Goal: Find specific page/section: Find specific page/section

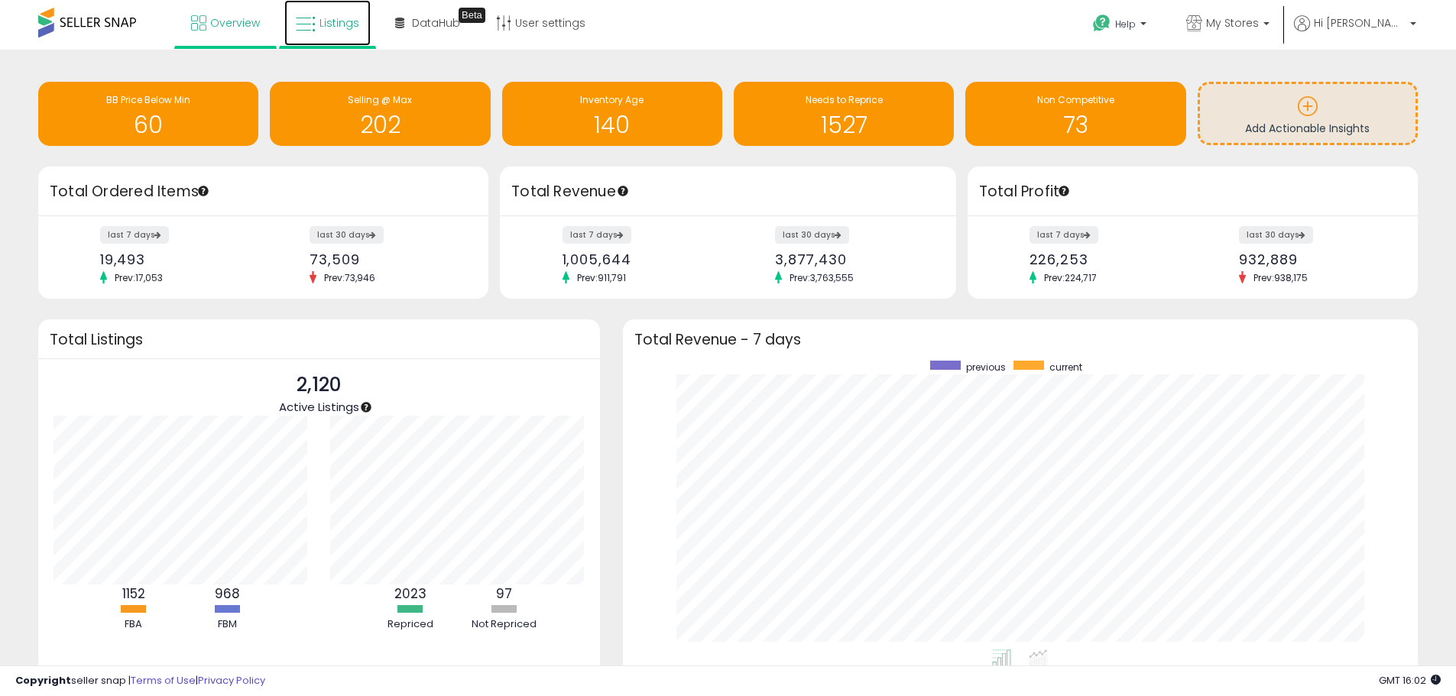
click at [357, 24] on link "Listings" at bounding box center [327, 23] width 86 height 46
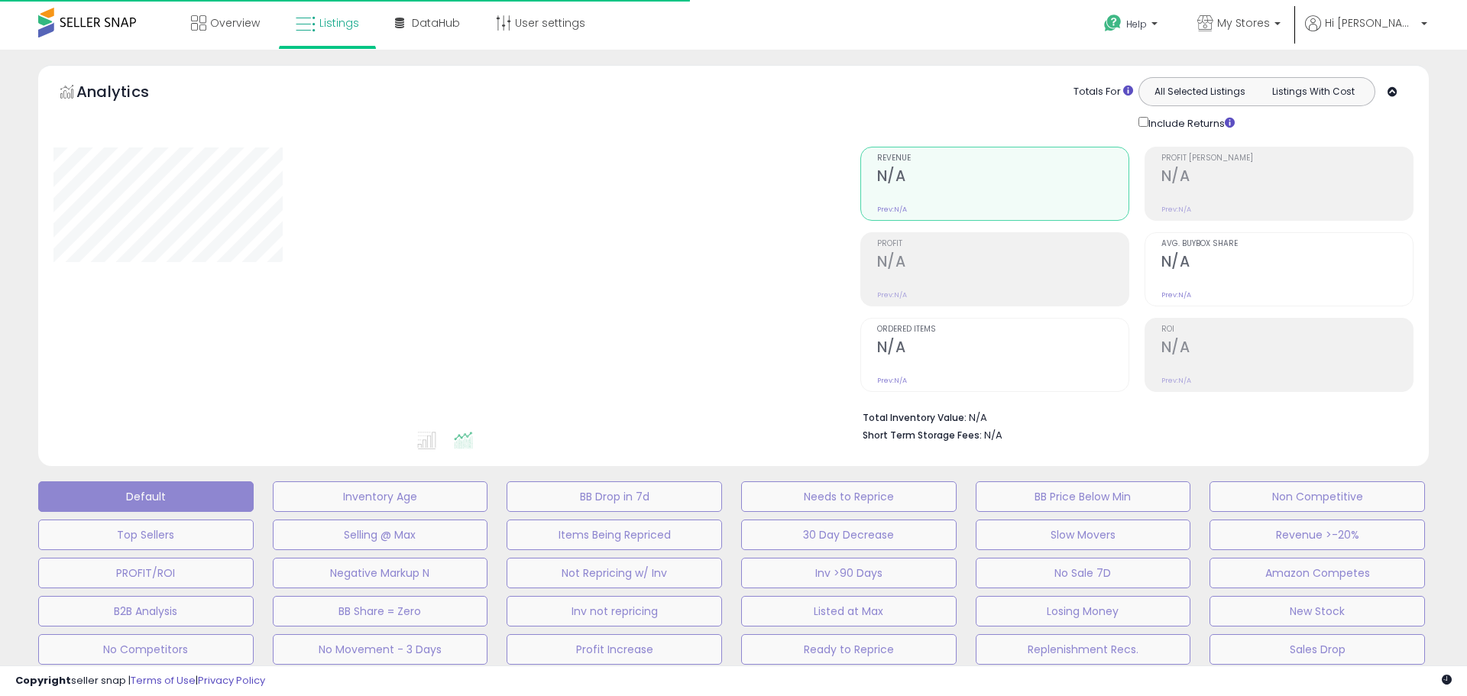
type input "**********"
select select "**"
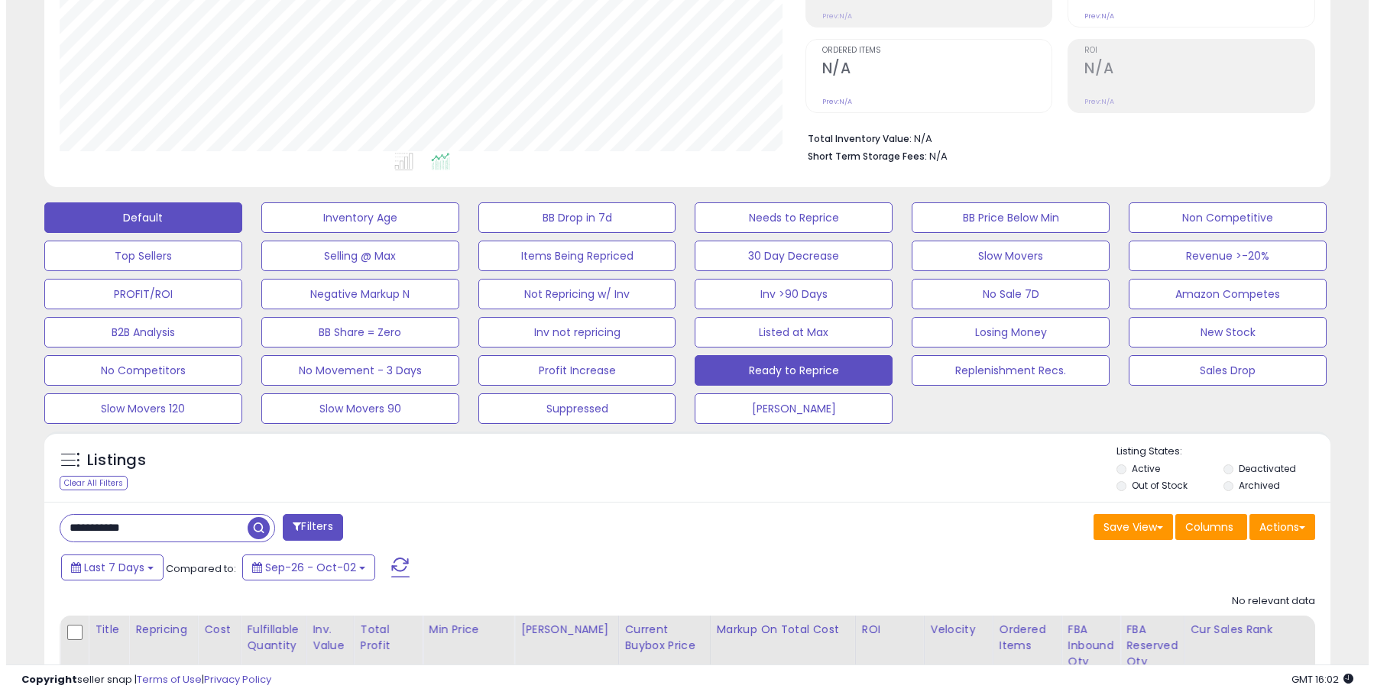
scroll to position [306, 0]
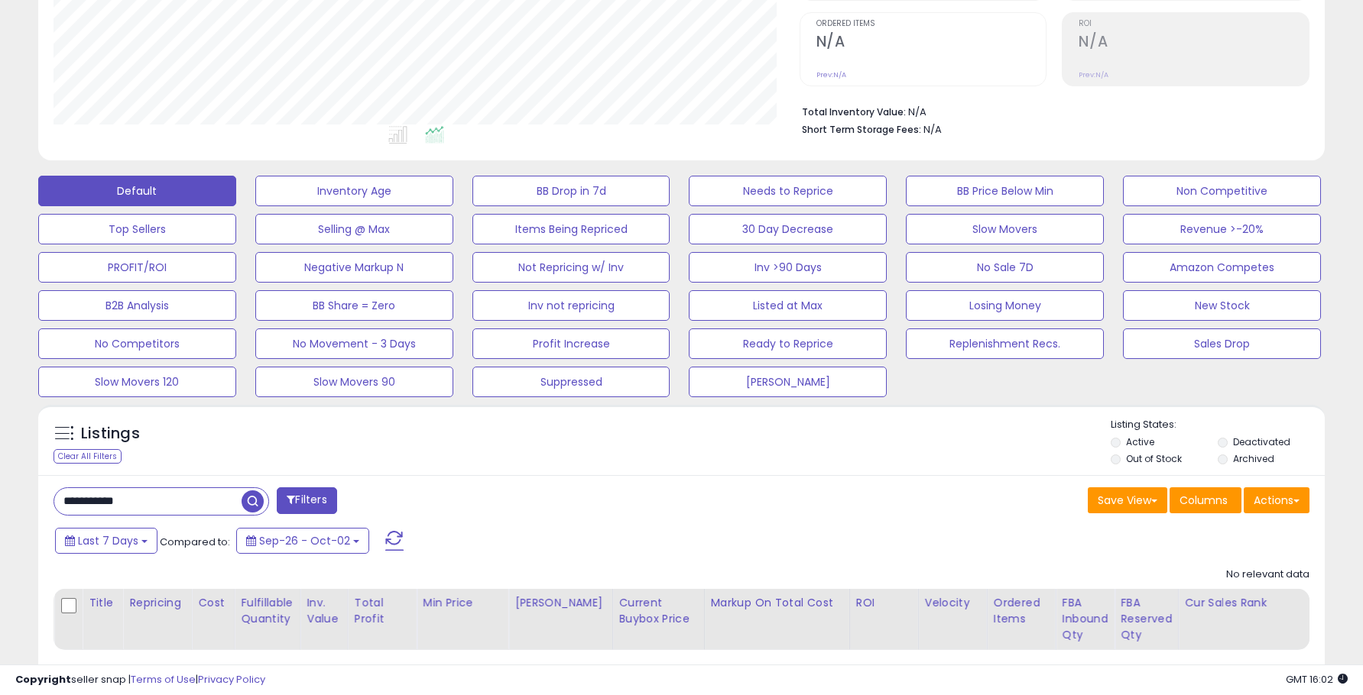
click at [284, 501] on button "Filters" at bounding box center [307, 501] width 60 height 27
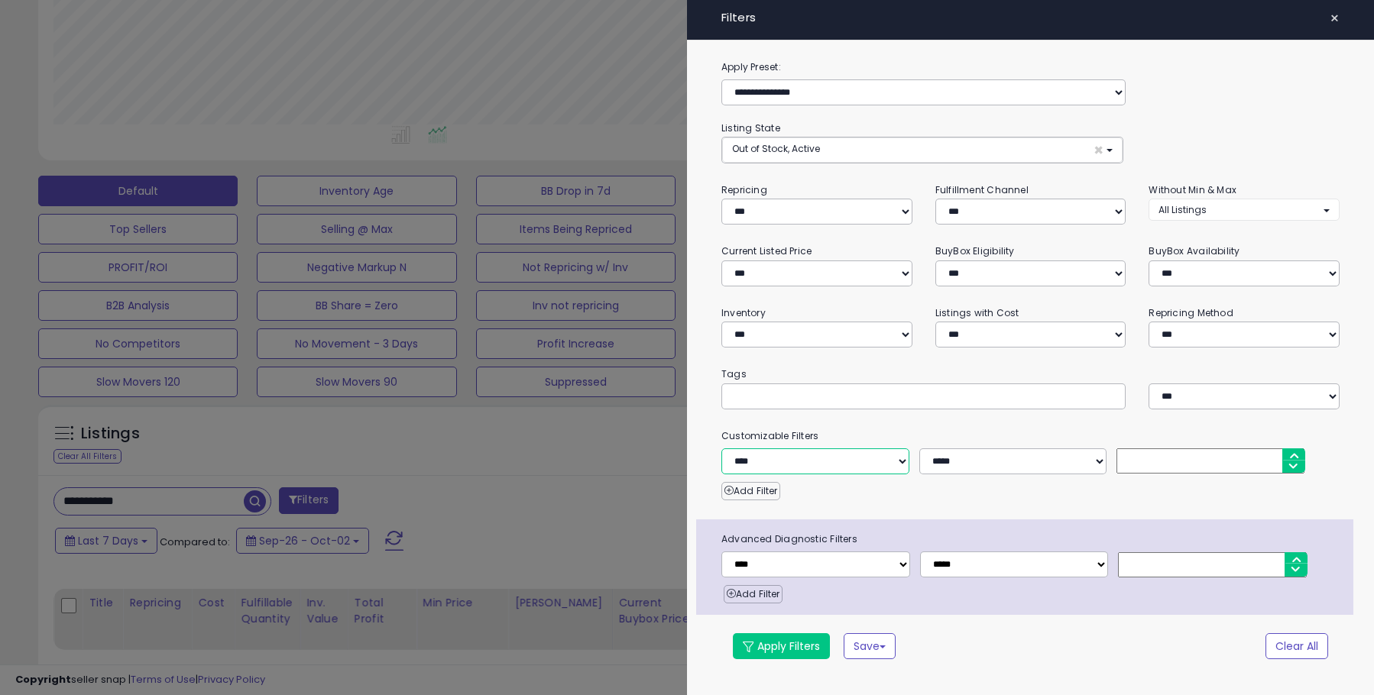
click at [901, 461] on select "**********" at bounding box center [815, 462] width 188 height 26
select select "**********"
click at [721, 449] on select "**********" at bounding box center [815, 462] width 188 height 26
click at [979, 467] on button "Select Options" at bounding box center [1013, 460] width 188 height 22
select select "**********"
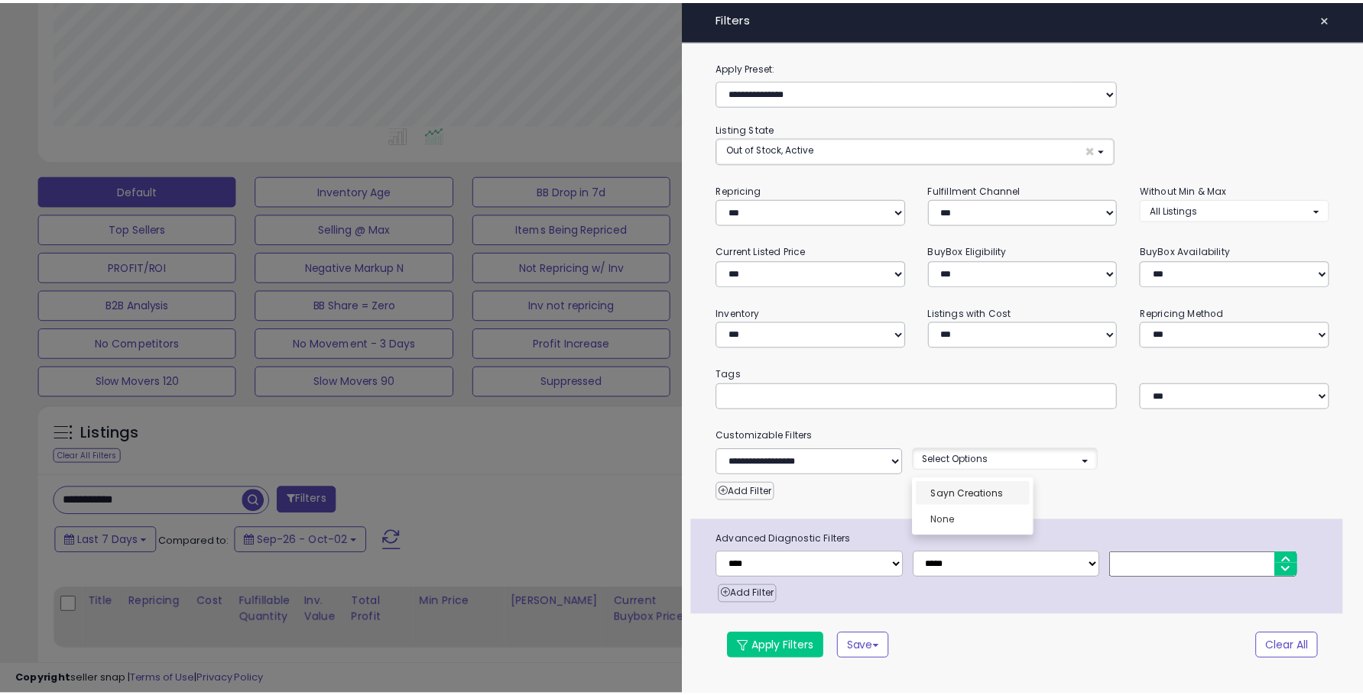
scroll to position [12, 0]
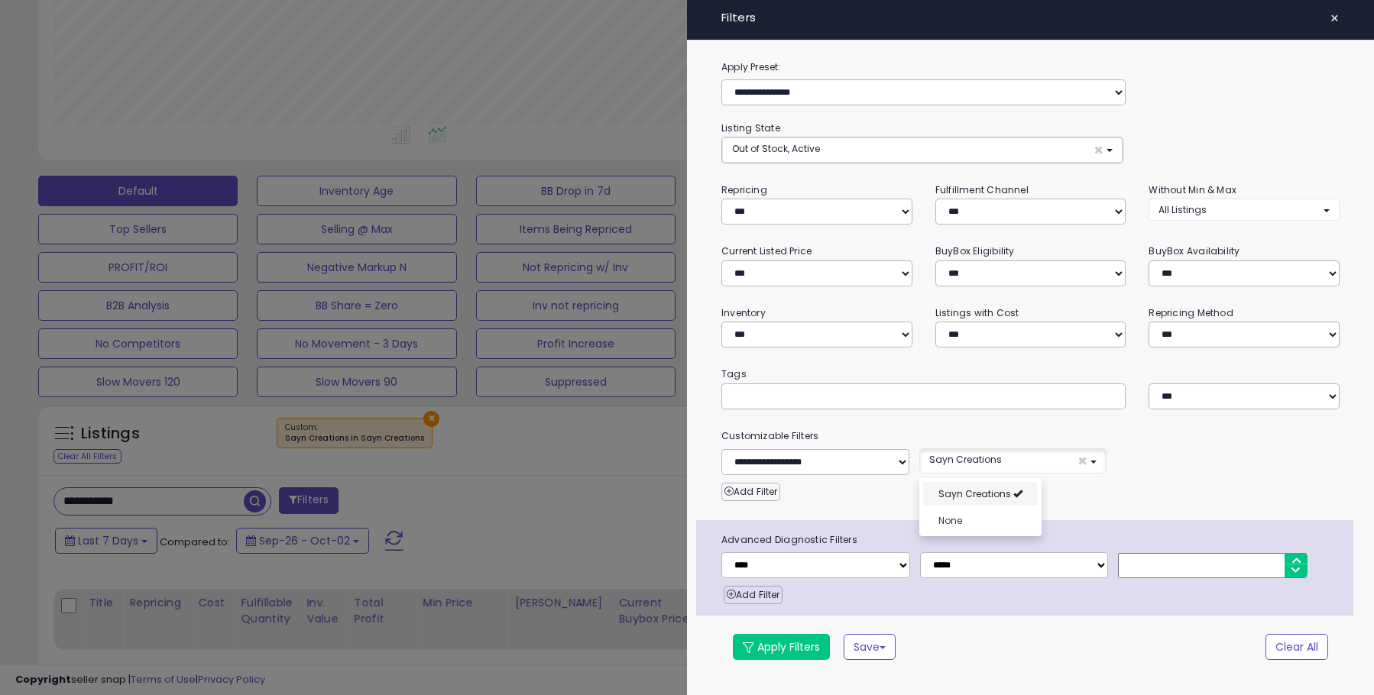
click at [980, 499] on span "Sayn Creations" at bounding box center [974, 494] width 73 height 13
click at [870, 510] on div "**********" at bounding box center [1030, 369] width 687 height 621
click at [812, 647] on button "Apply Filters" at bounding box center [781, 647] width 97 height 26
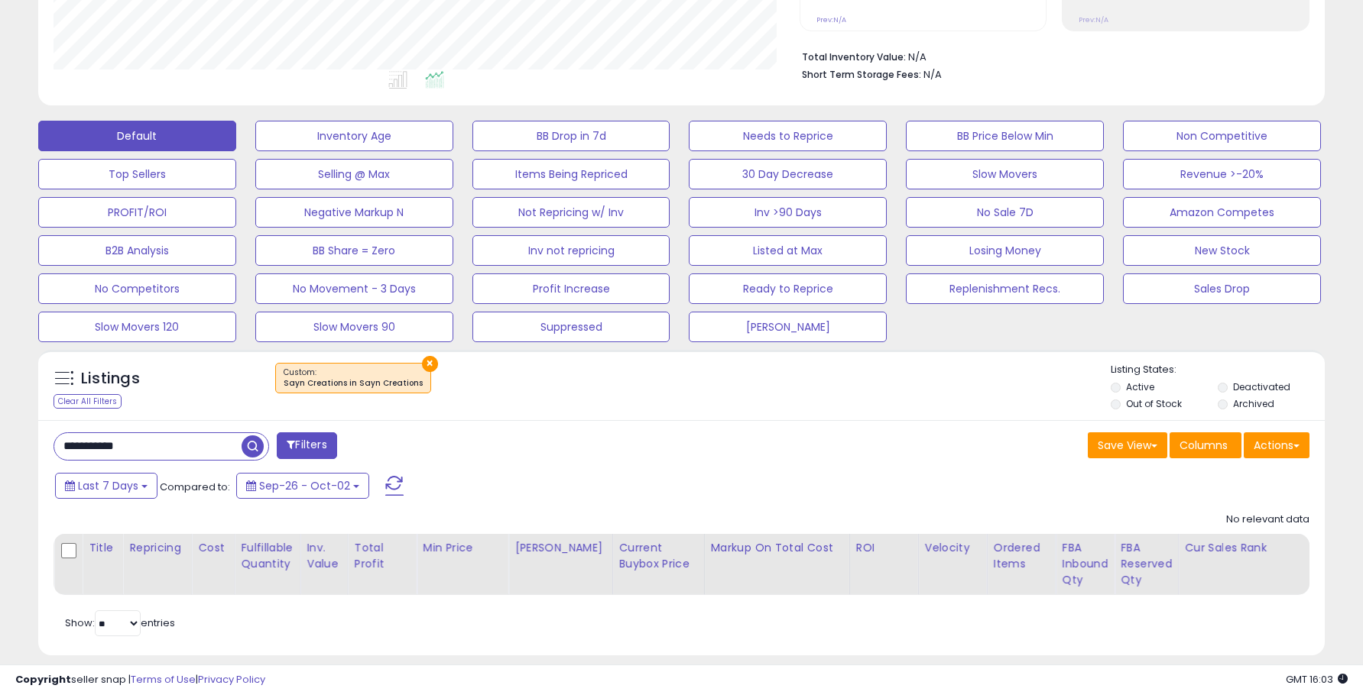
scroll to position [390, 0]
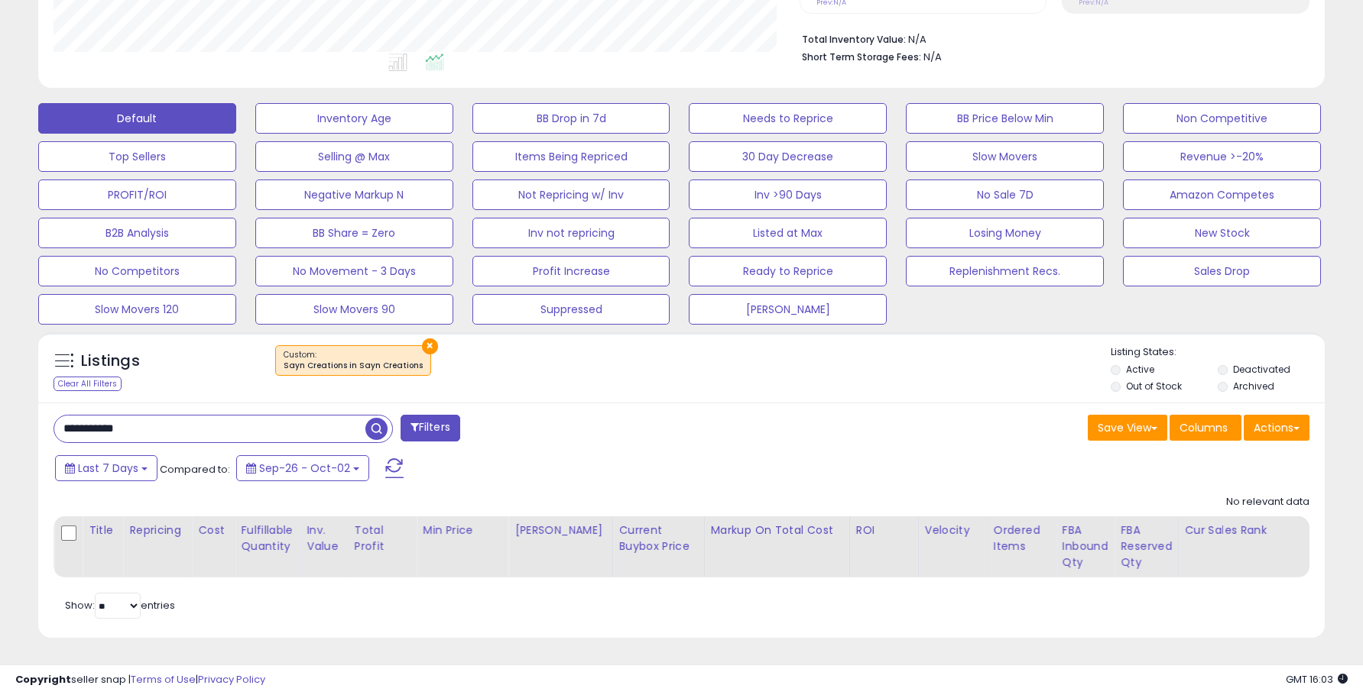
drag, startPoint x: 174, startPoint y: 414, endPoint x: -12, endPoint y: 414, distance: 186.5
type input "****"
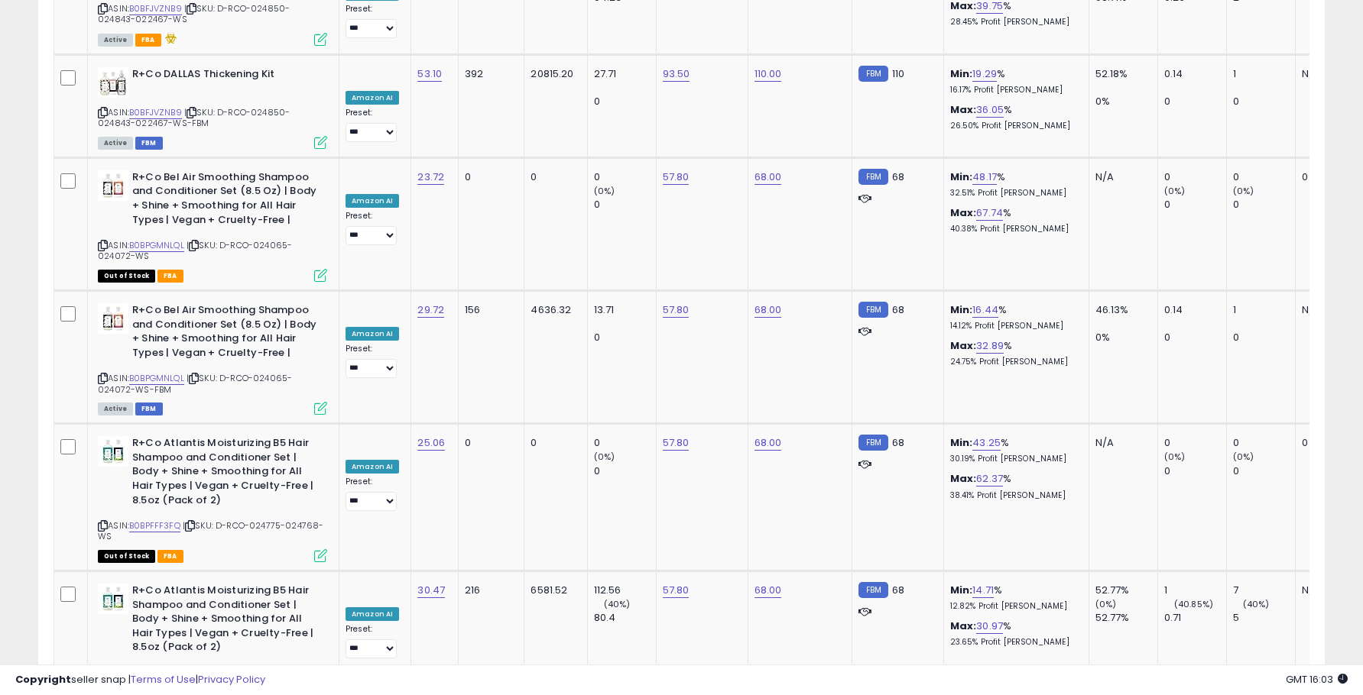
scroll to position [0, 0]
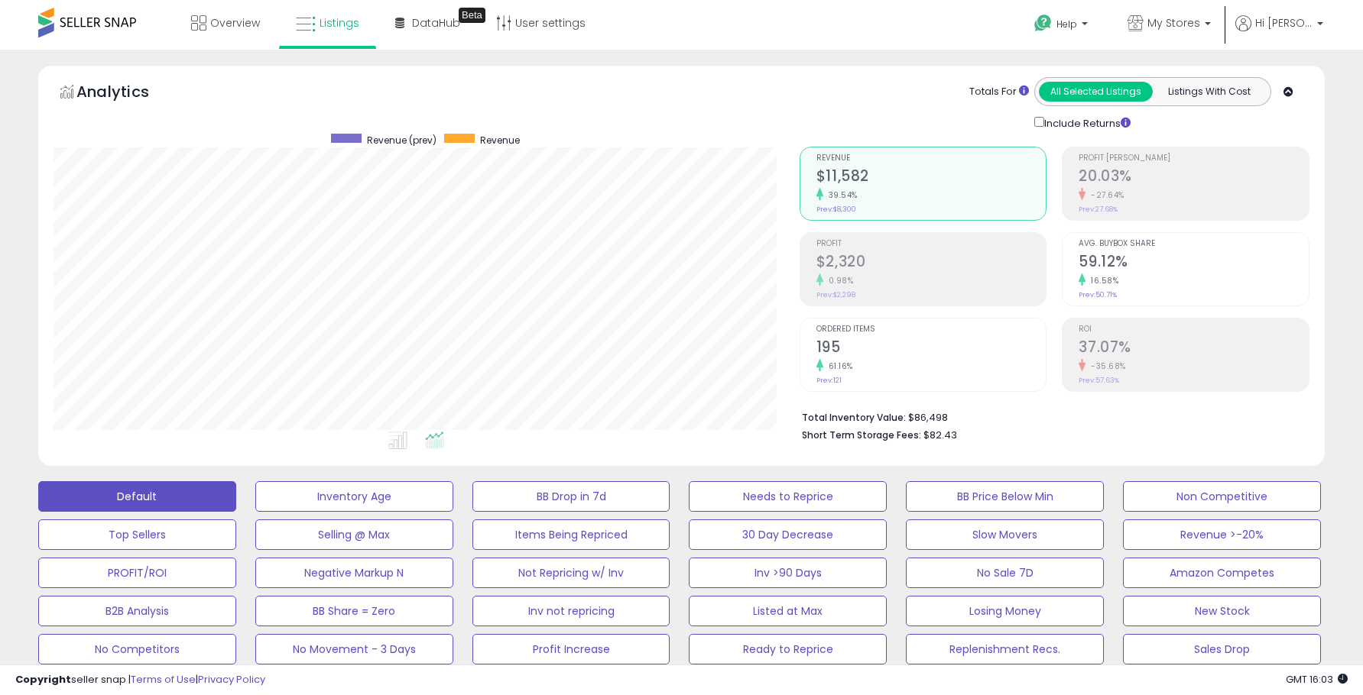
drag, startPoint x: 1310, startPoint y: 486, endPoint x: 1320, endPoint y: 163, distance: 323.4
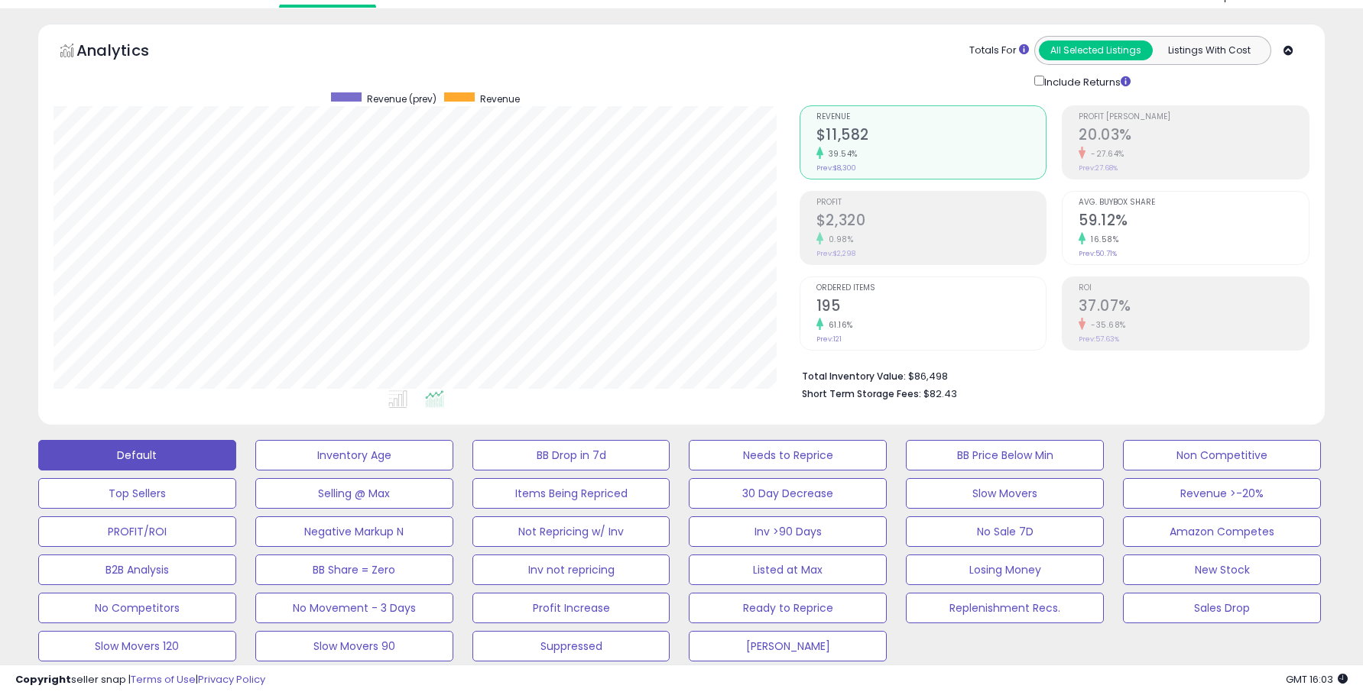
scroll to position [459, 0]
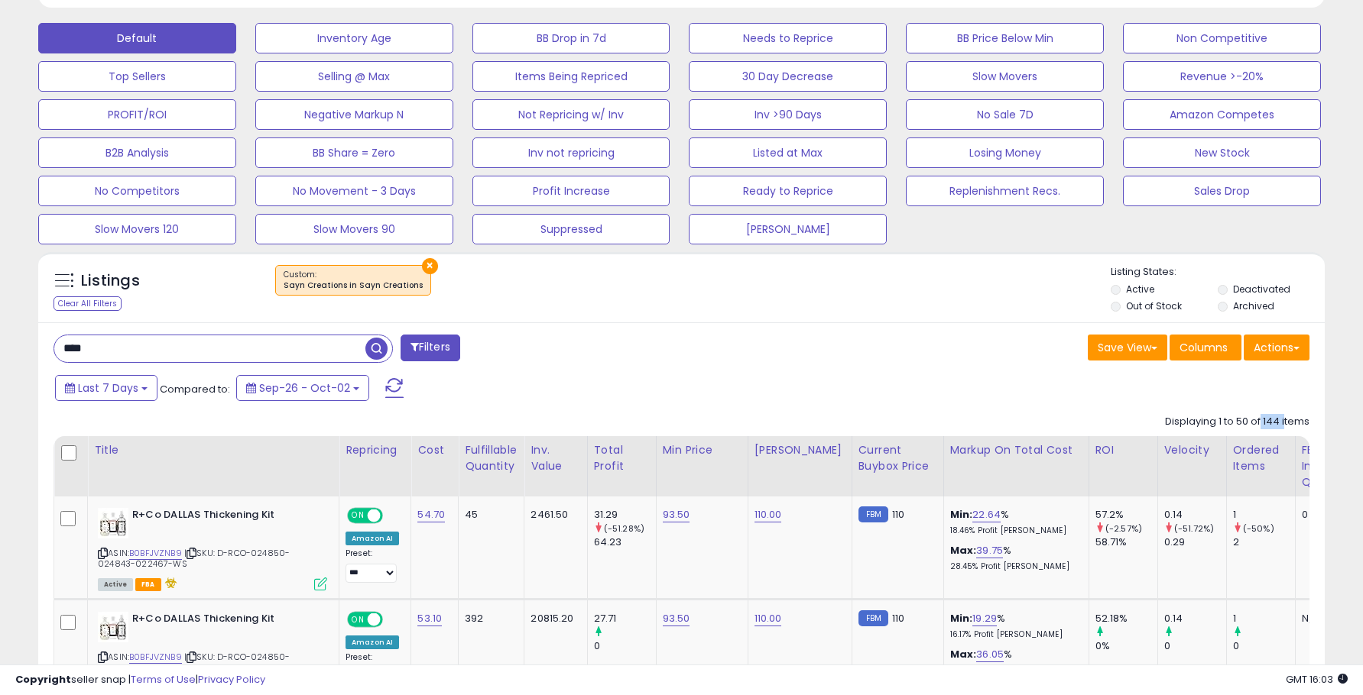
drag, startPoint x: 1268, startPoint y: 423, endPoint x: 1283, endPoint y: 421, distance: 15.5
click at [1283, 421] on div "Displaying 1 to 50 of 144 items" at bounding box center [1237, 422] width 144 height 15
click at [1146, 404] on div "Last 7 Days Compared to: Sep-26 - Oct-02" at bounding box center [679, 390] width 1279 height 34
click at [1042, 405] on div "Last 7 Days Compared to: Sep-26 - Oct-02" at bounding box center [679, 390] width 1279 height 34
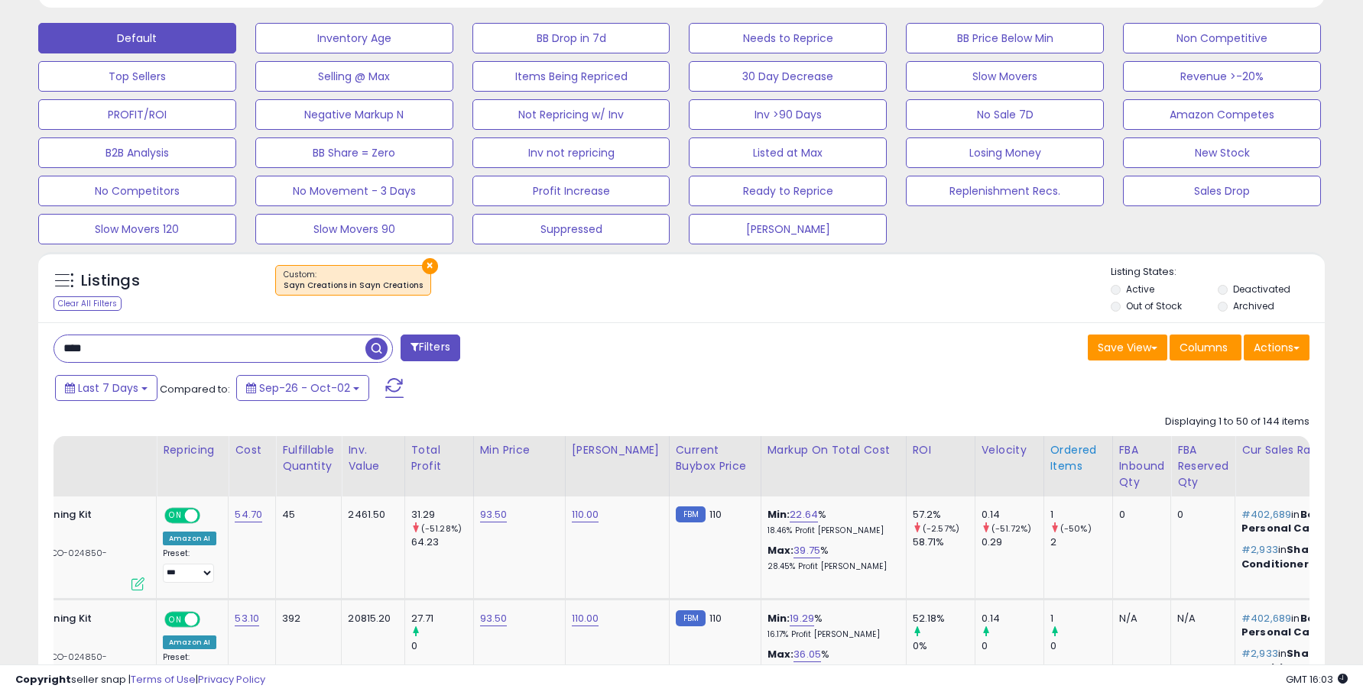
scroll to position [0, 0]
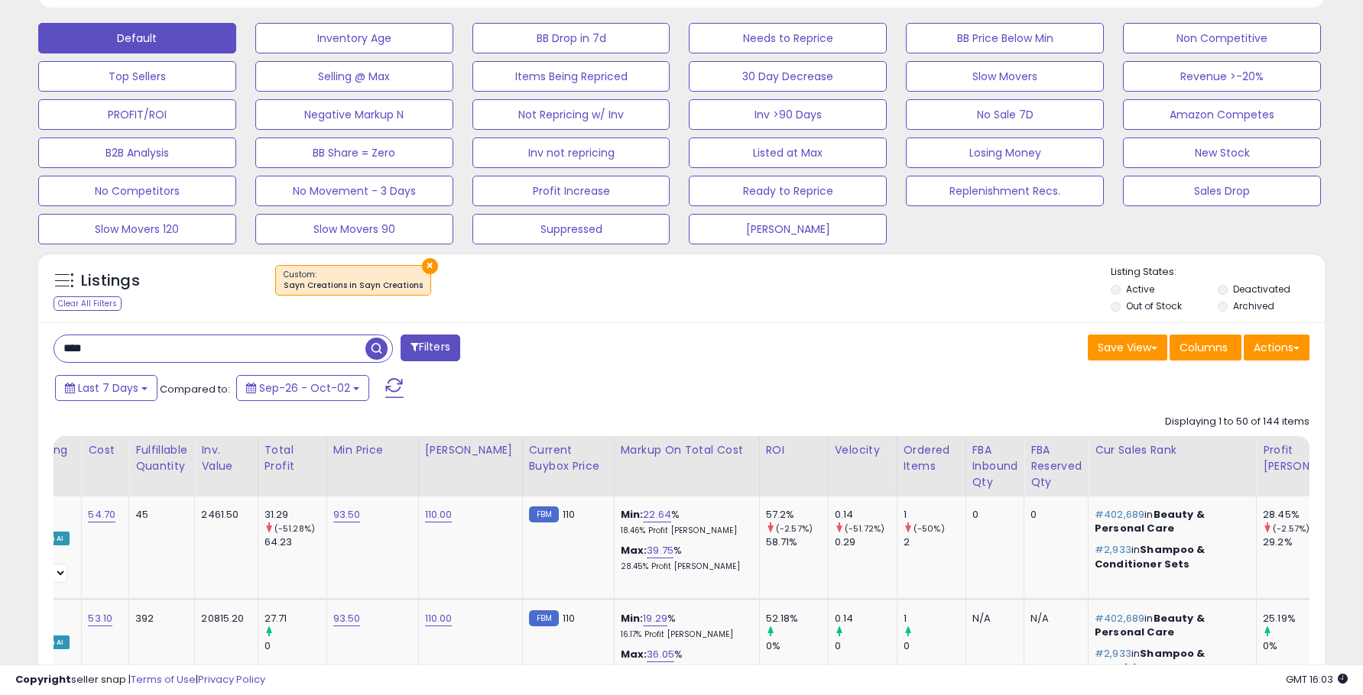
drag, startPoint x: 1074, startPoint y: 487, endPoint x: 1154, endPoint y: 483, distance: 80.3
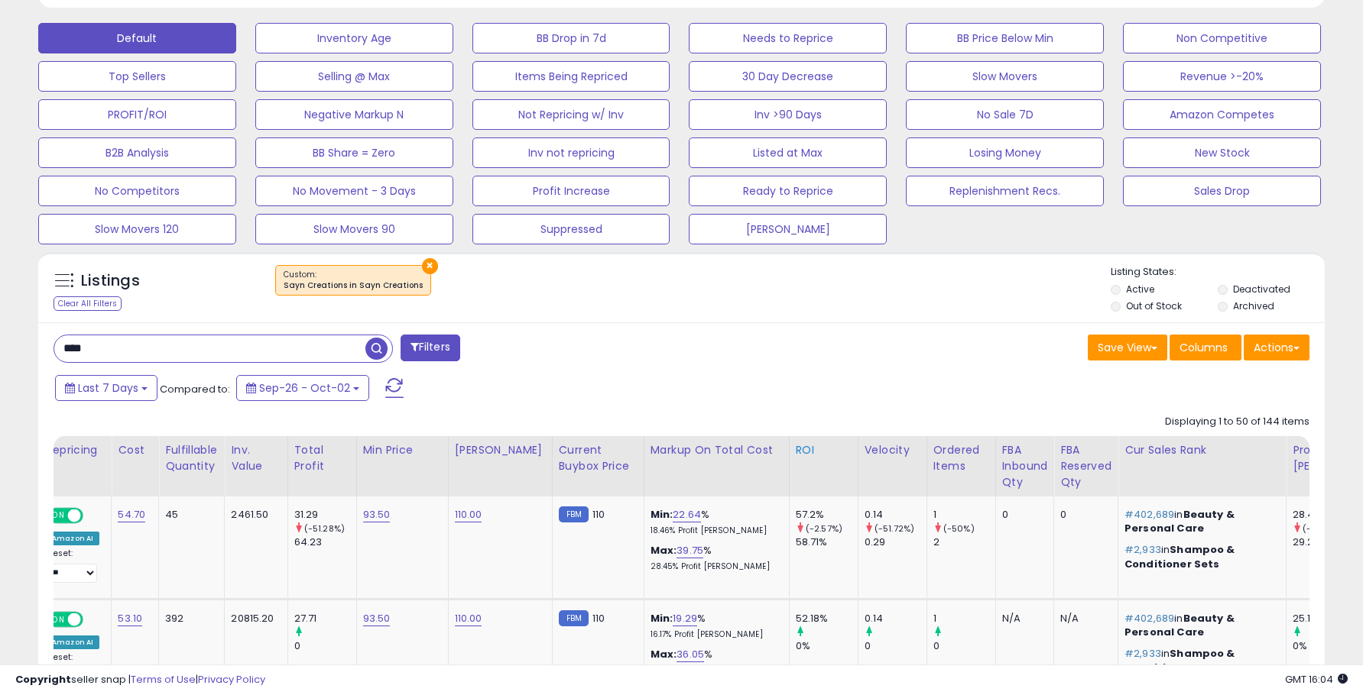
drag, startPoint x: 773, startPoint y: 490, endPoint x: 877, endPoint y: 478, distance: 104.7
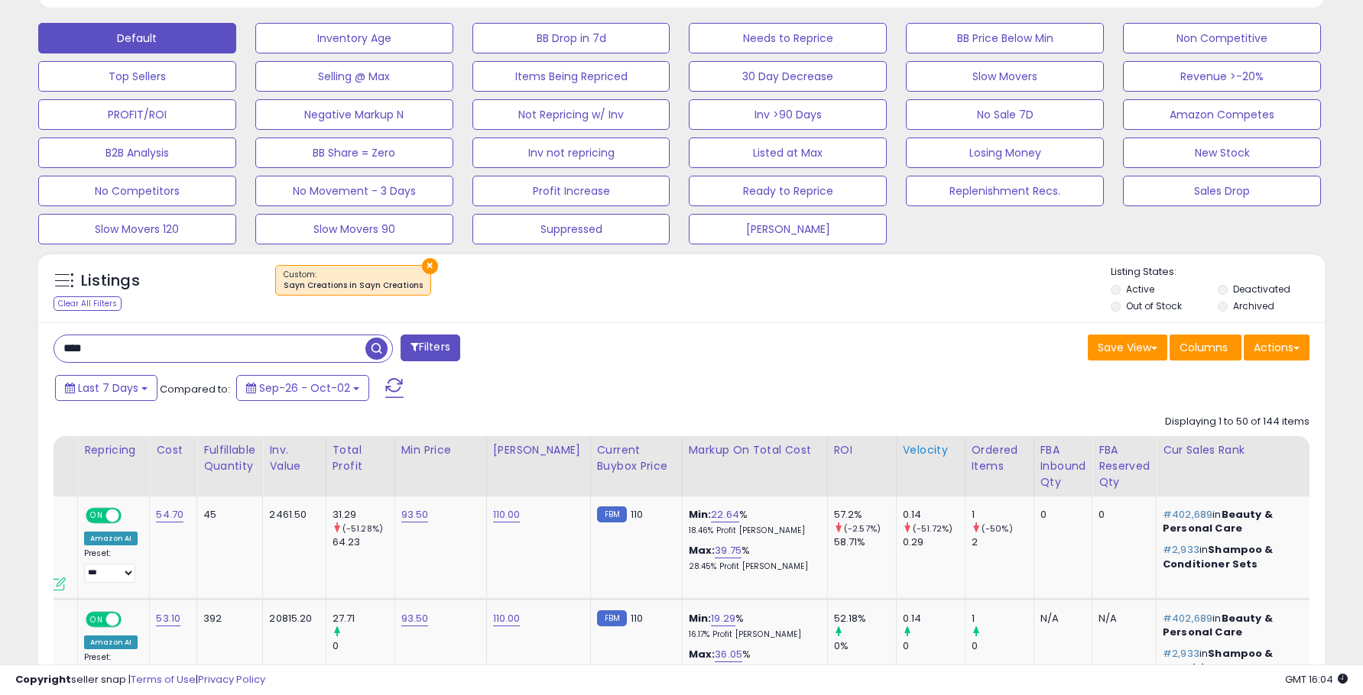
click at [911, 448] on div "Velocity" at bounding box center [931, 450] width 56 height 16
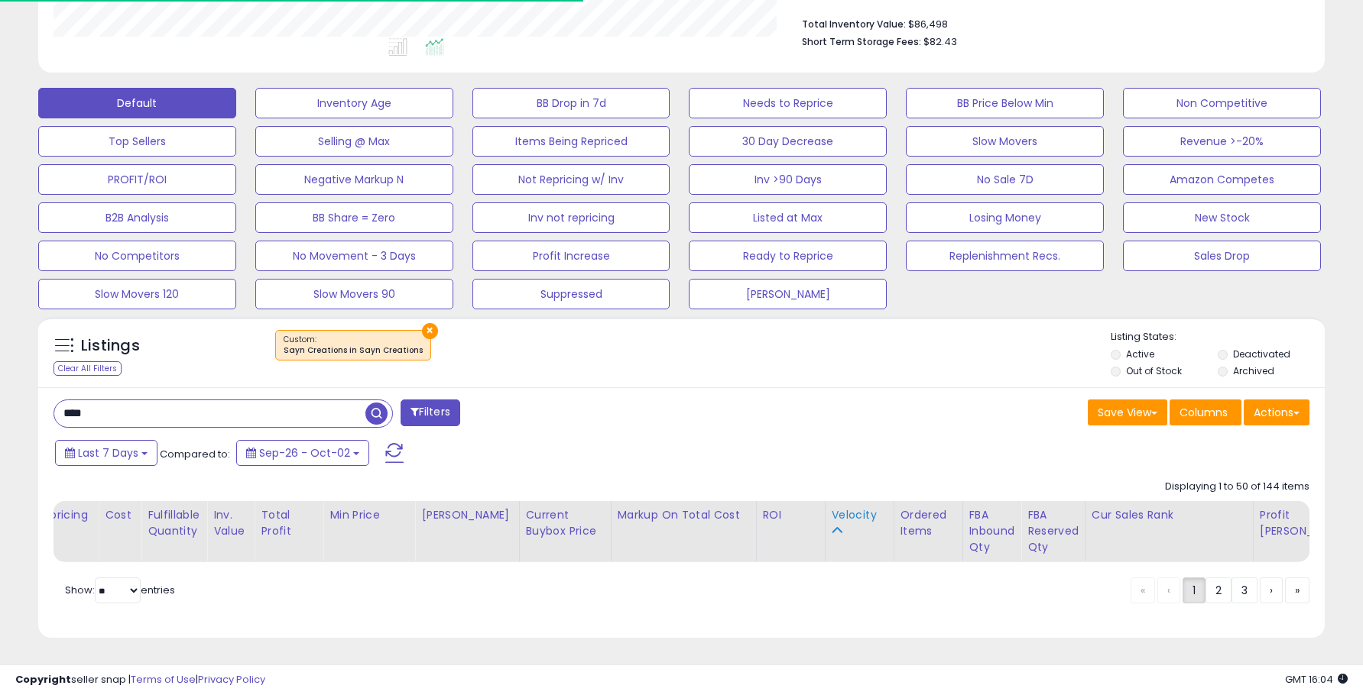
click at [831, 507] on div "Velocity" at bounding box center [859, 515] width 56 height 16
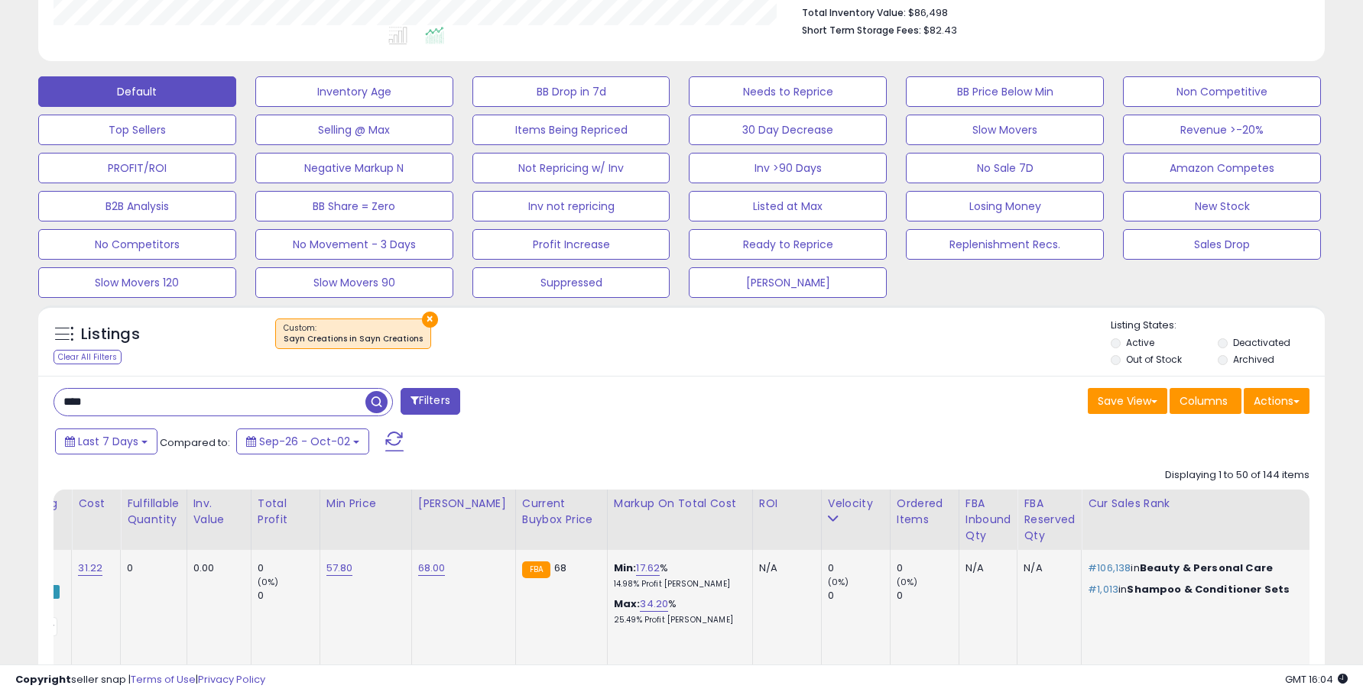
drag, startPoint x: 694, startPoint y: 614, endPoint x: 1172, endPoint y: 604, distance: 477.7
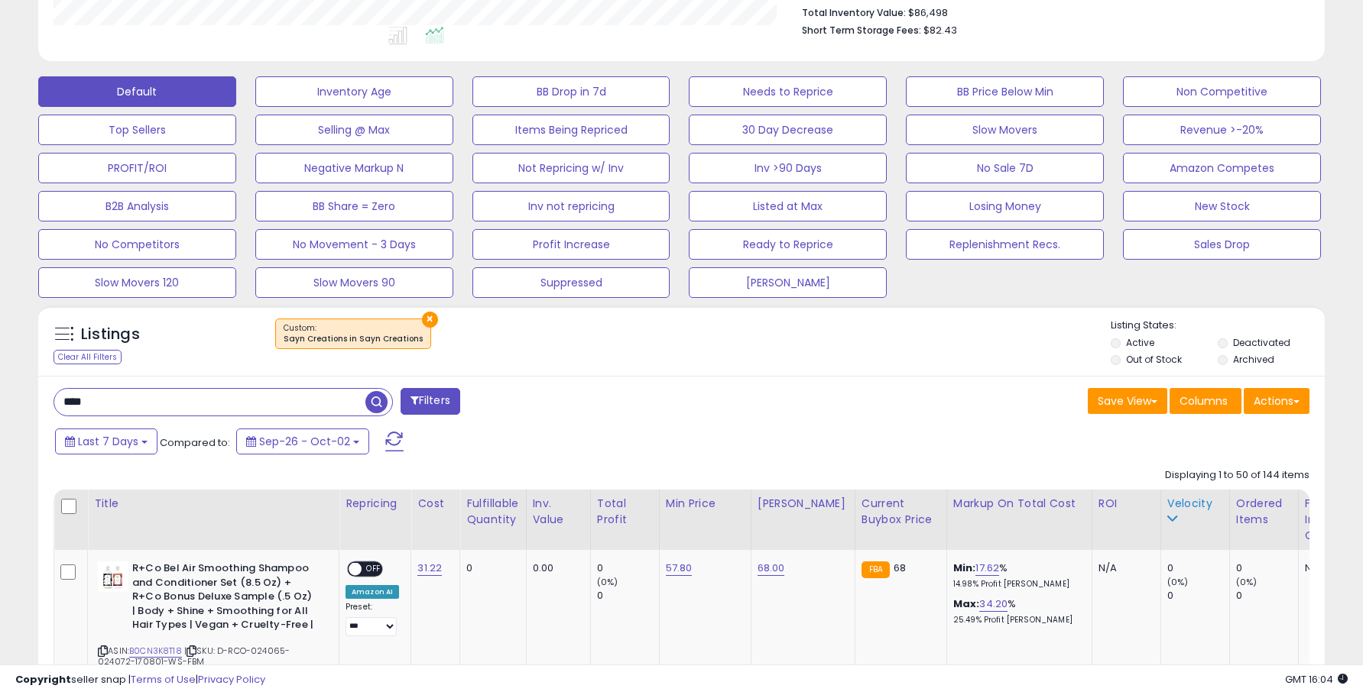
drag, startPoint x: 1054, startPoint y: 602, endPoint x: 1198, endPoint y: 510, distance: 170.9
click at [1179, 517] on div "Velocity" at bounding box center [1195, 512] width 56 height 32
click at [1167, 512] on div "Velocity" at bounding box center [1195, 512] width 56 height 32
click at [1167, 519] on icon at bounding box center [1172, 519] width 11 height 11
click at [1177, 501] on div "Velocity" at bounding box center [1195, 504] width 56 height 16
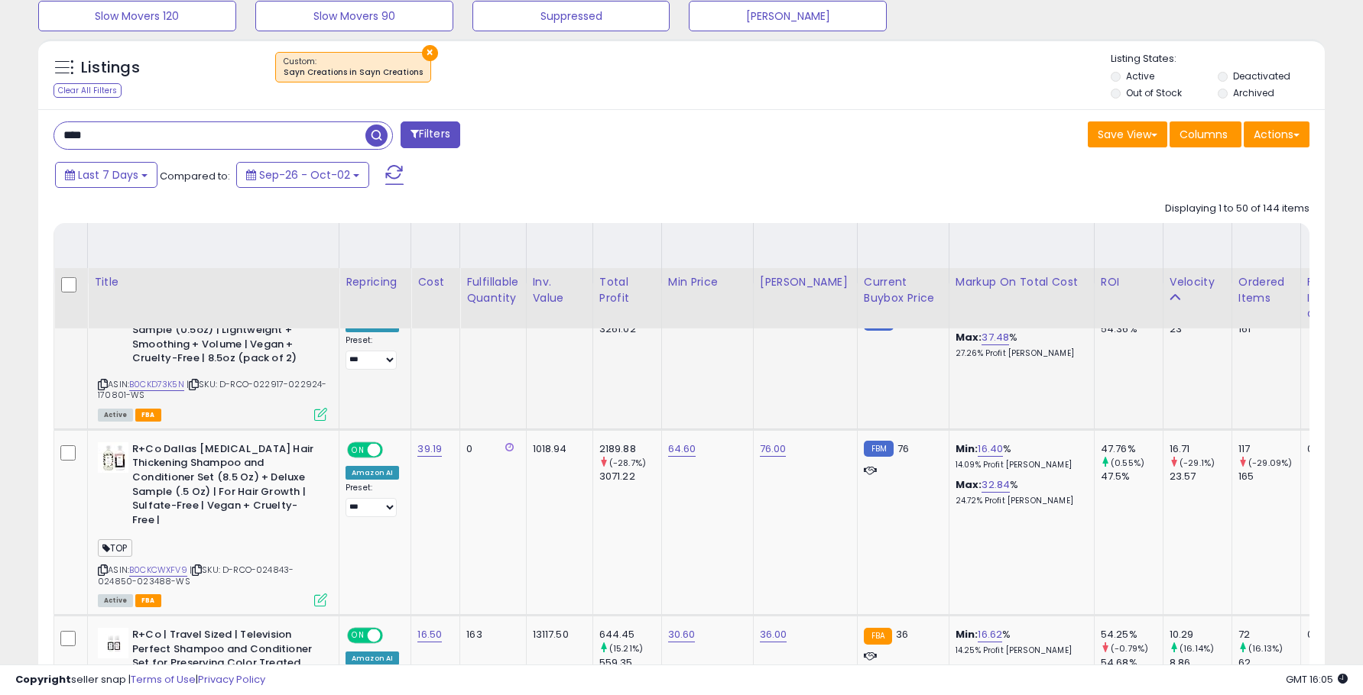
scroll to position [940, 0]
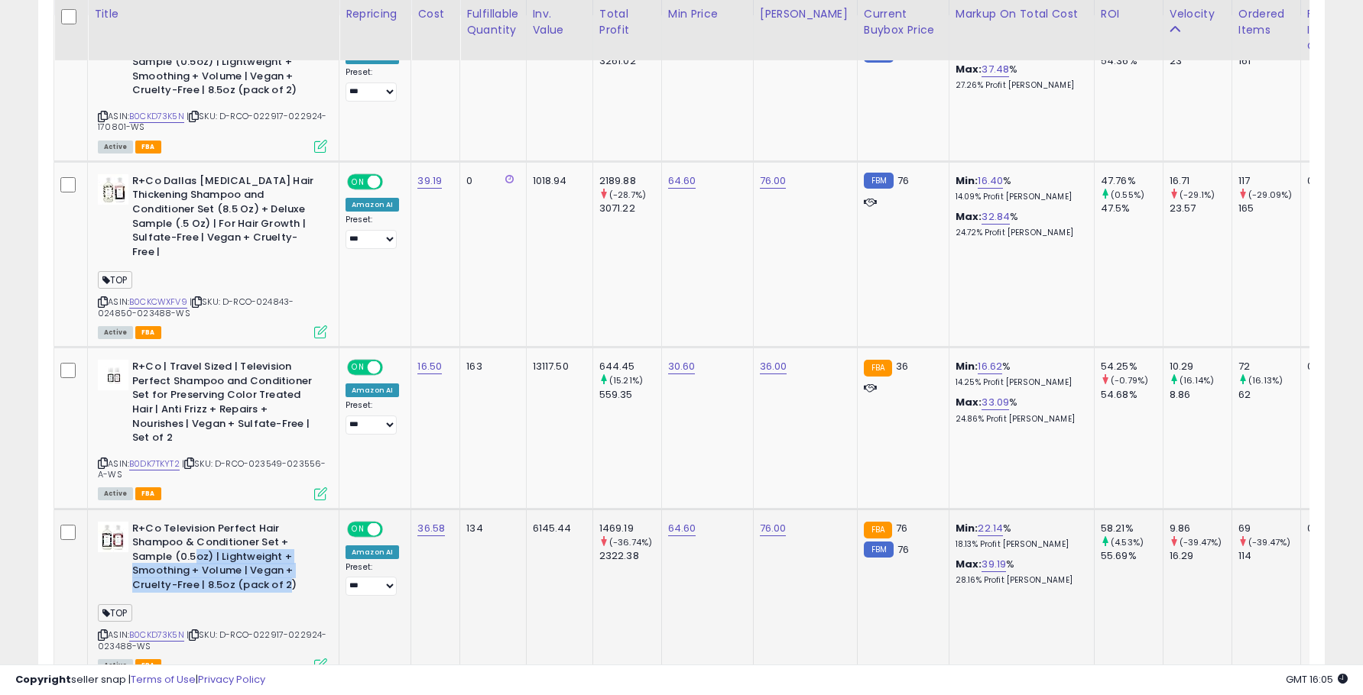
drag, startPoint x: 290, startPoint y: 572, endPoint x: 192, endPoint y: 533, distance: 106.0
click at [192, 539] on b "R+Co Television Perfect Hair Shampoo & Conditioner Set + Sample (0.5oz) | Light…" at bounding box center [225, 559] width 186 height 75
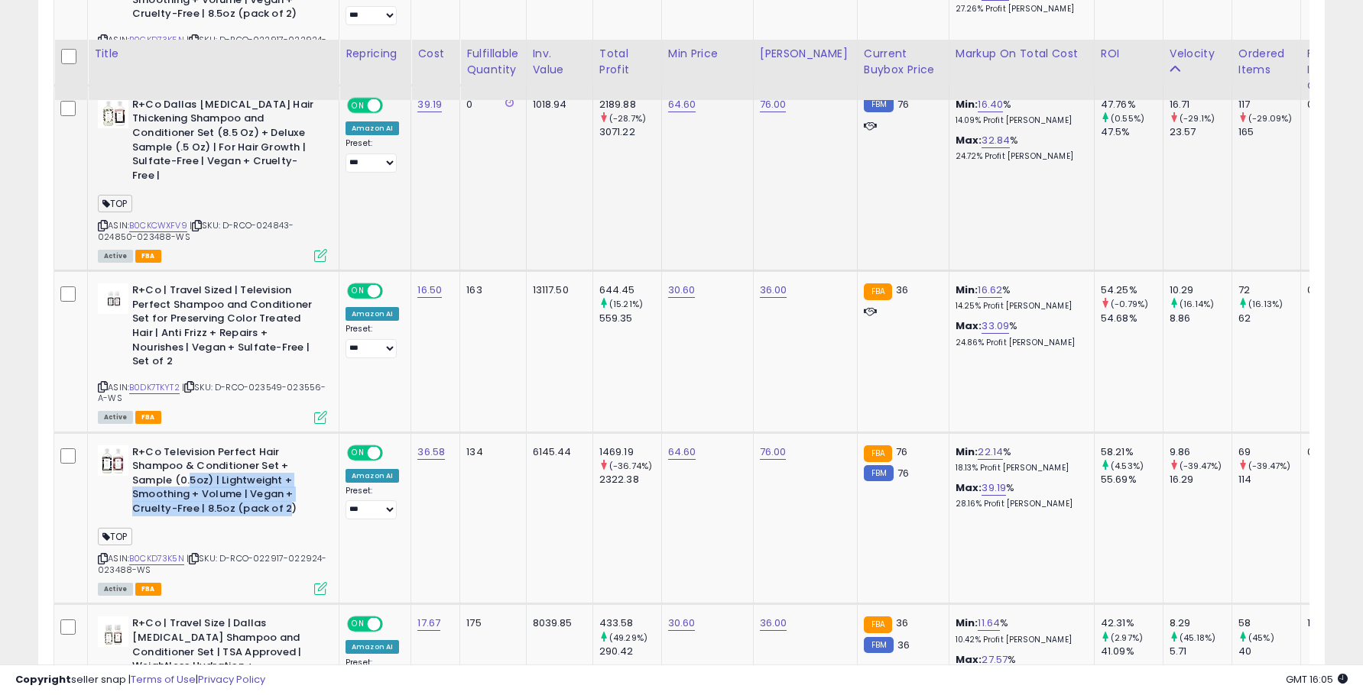
scroll to position [1169, 0]
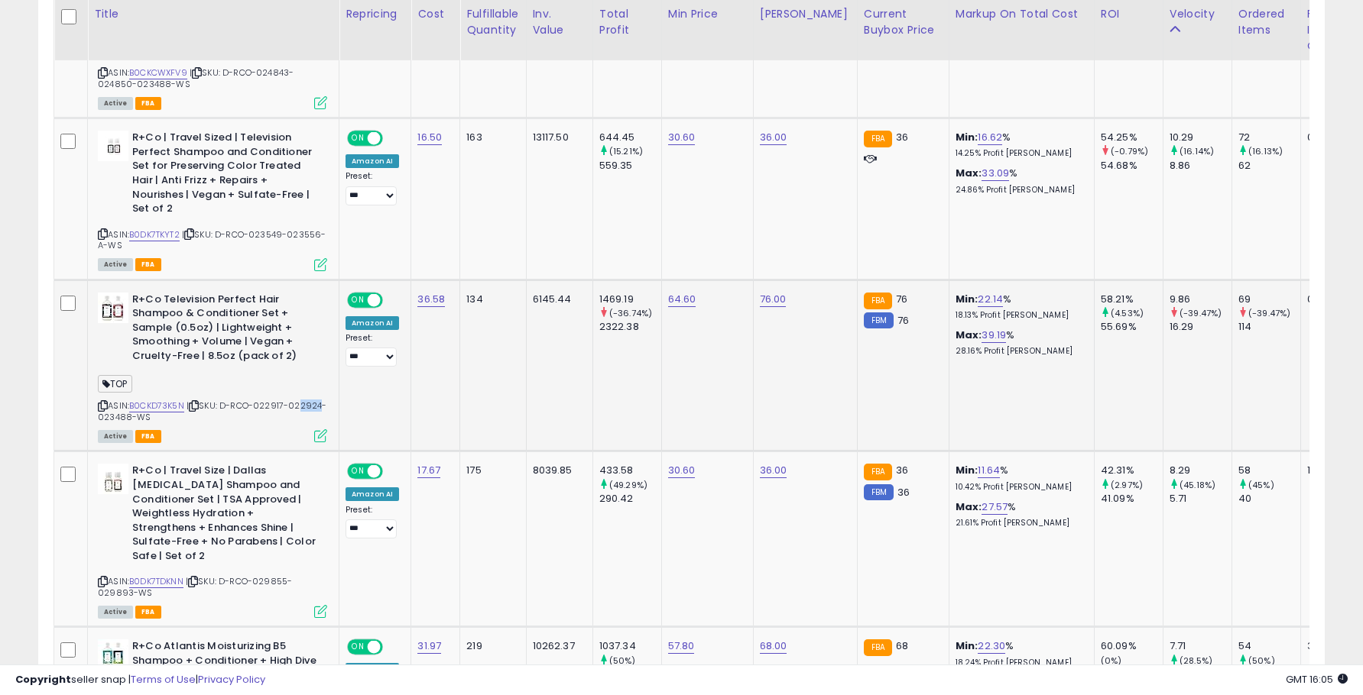
drag, startPoint x: 296, startPoint y: 395, endPoint x: 316, endPoint y: 395, distance: 20.6
click at [316, 400] on span "| SKU: D-RCO-022917-022924-023488-WS" at bounding box center [212, 411] width 229 height 23
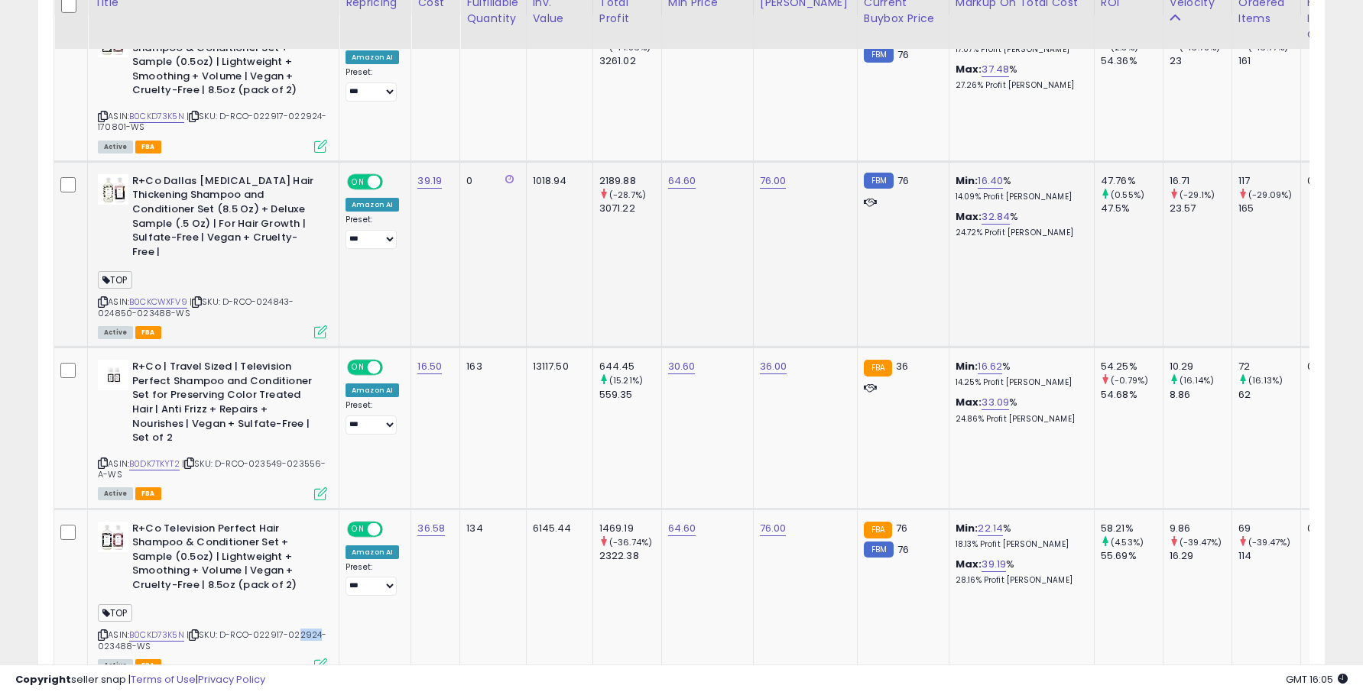
scroll to position [864, 0]
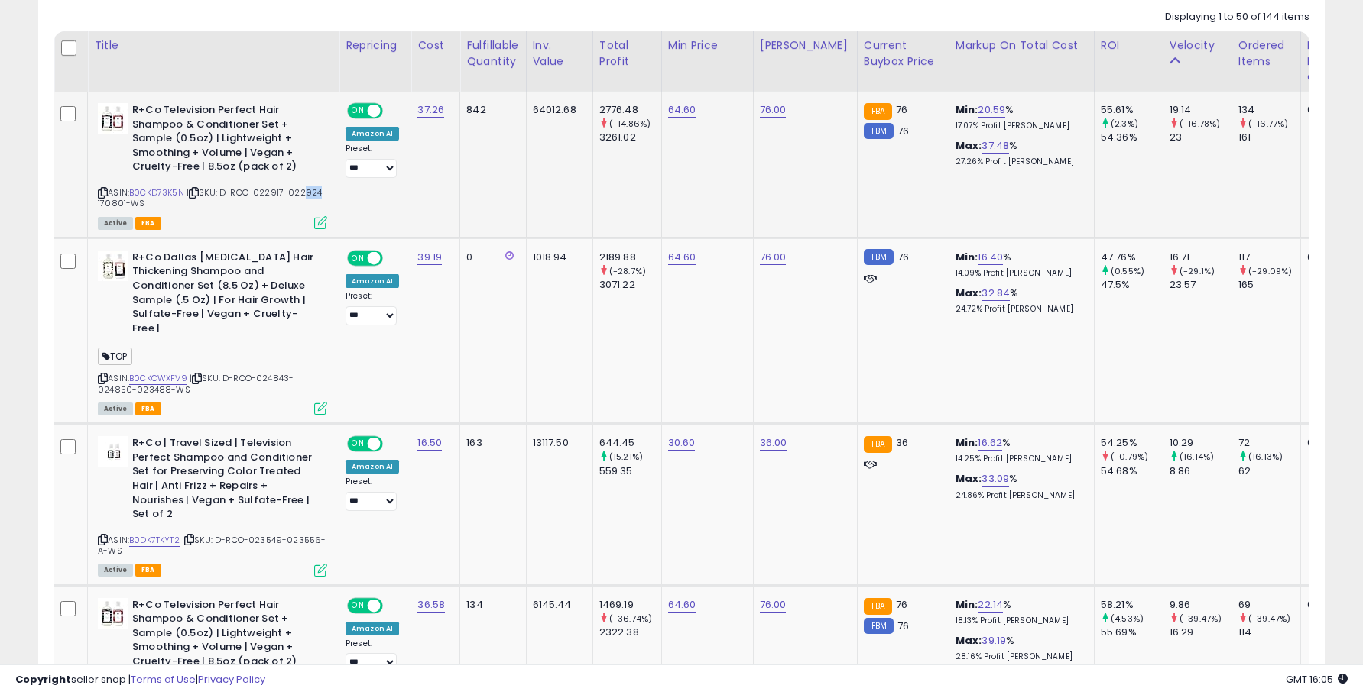
click at [319, 189] on span "| SKU: D-RCO-022917-022924-170801-WS" at bounding box center [212, 197] width 229 height 23
drag, startPoint x: 100, startPoint y: 203, endPoint x: 131, endPoint y: 209, distance: 31.0
click at [131, 209] on span "| SKU: D-RCO-022917-022924-170801-WS" at bounding box center [212, 197] width 229 height 23
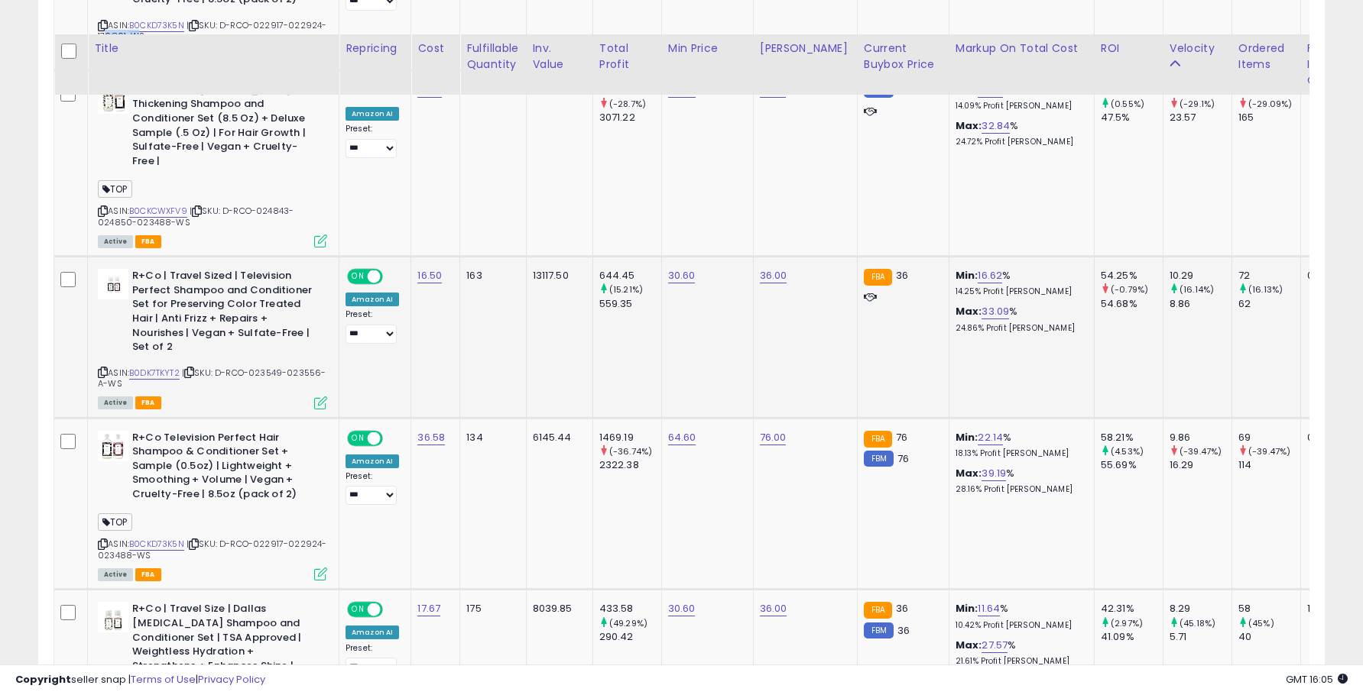
scroll to position [1093, 0]
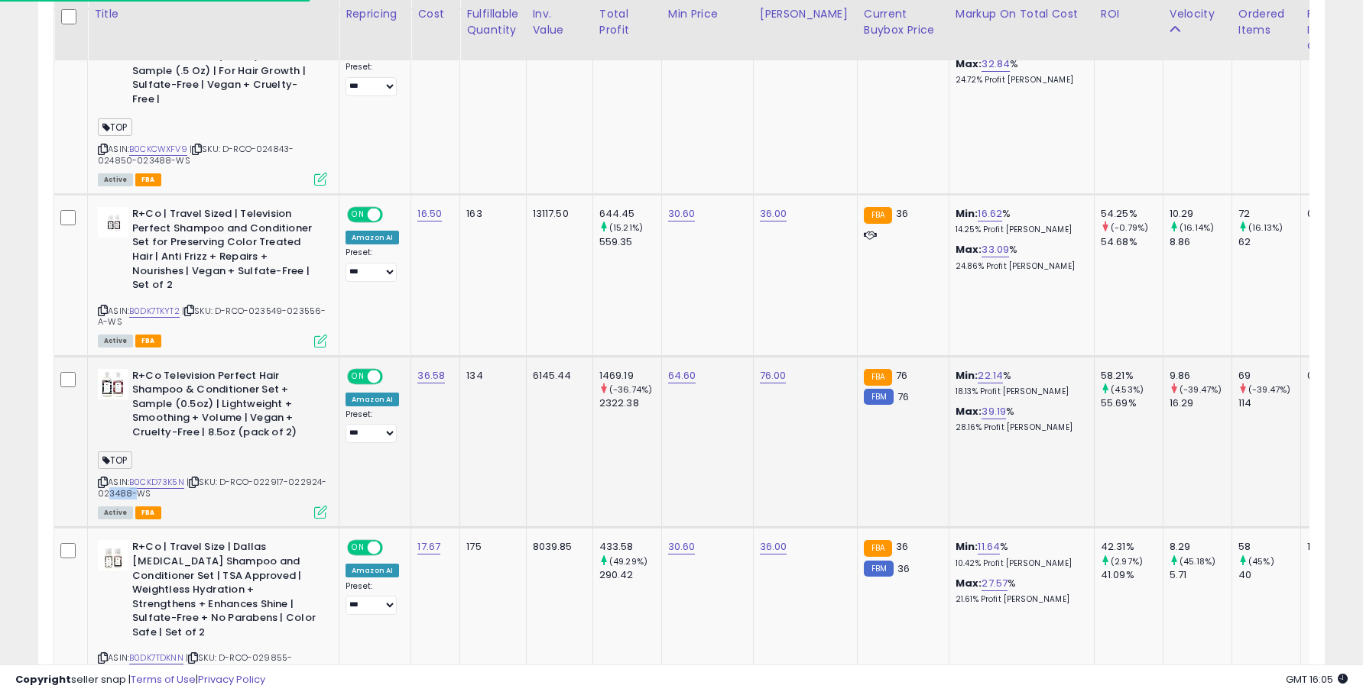
drag, startPoint x: 105, startPoint y: 478, endPoint x: 128, endPoint y: 478, distance: 23.7
click at [128, 478] on span "| SKU: D-RCO-022917-022924-023488-WS" at bounding box center [212, 487] width 229 height 23
click at [217, 507] on div "Active FBA" at bounding box center [212, 512] width 229 height 11
click at [148, 476] on link "B0CKD73K5N" at bounding box center [156, 482] width 55 height 13
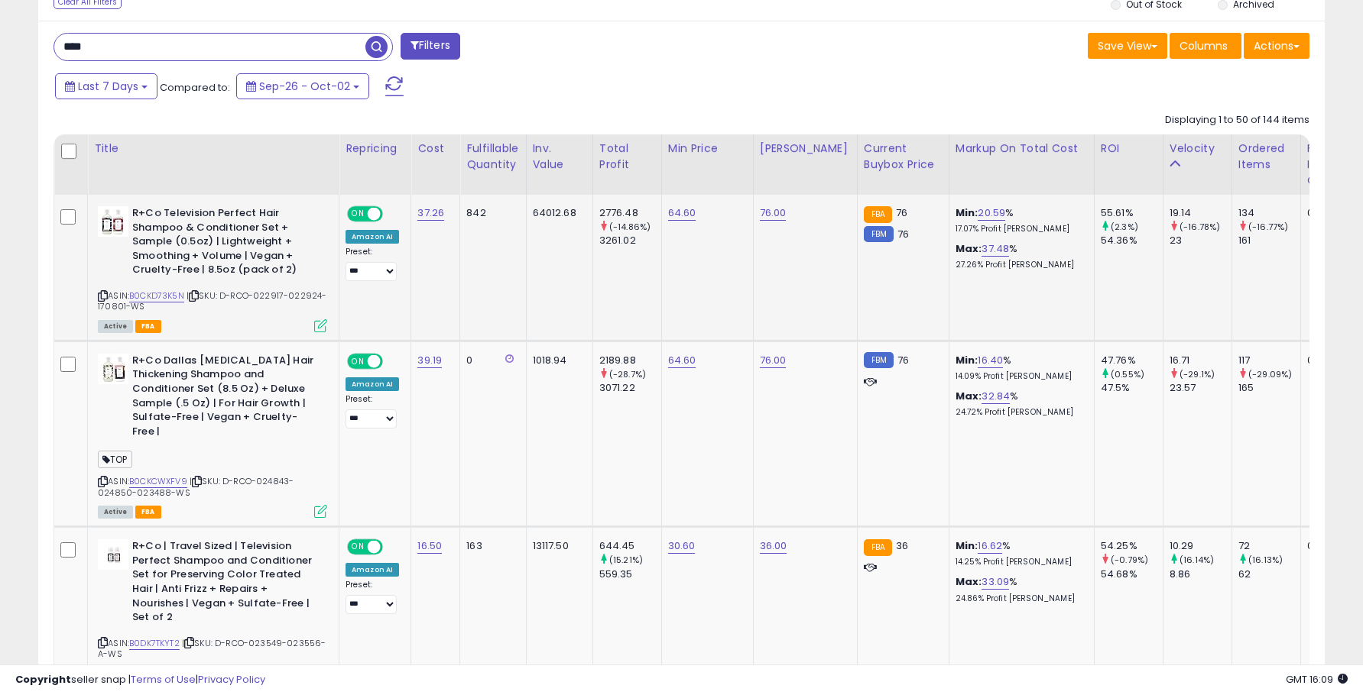
scroll to position [634, 0]
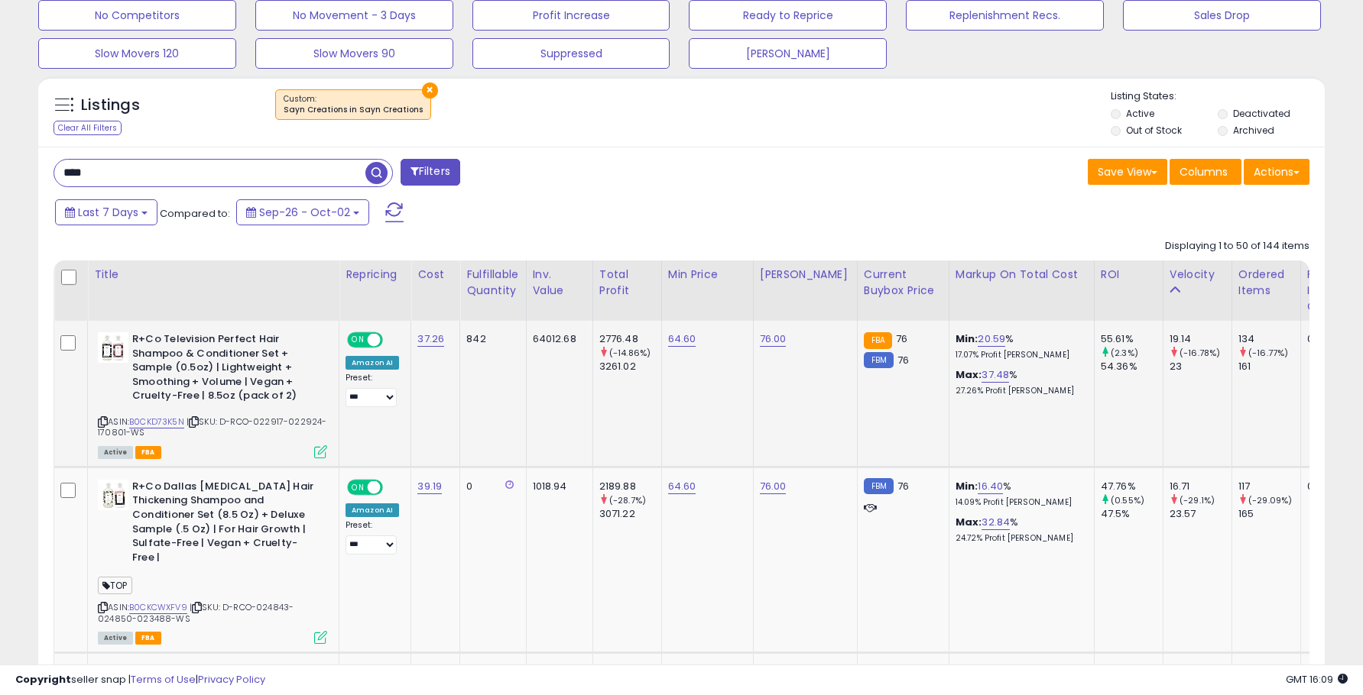
click at [101, 420] on icon at bounding box center [103, 422] width 10 height 8
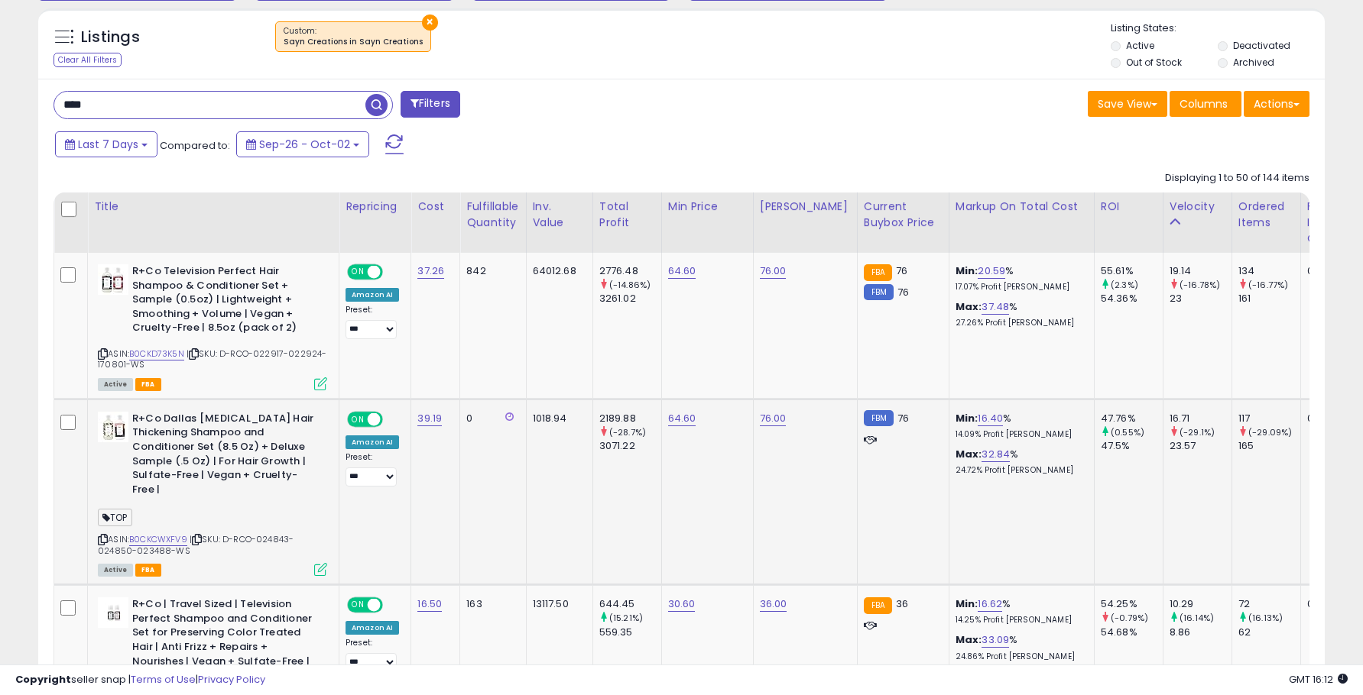
scroll to position [787, 0]
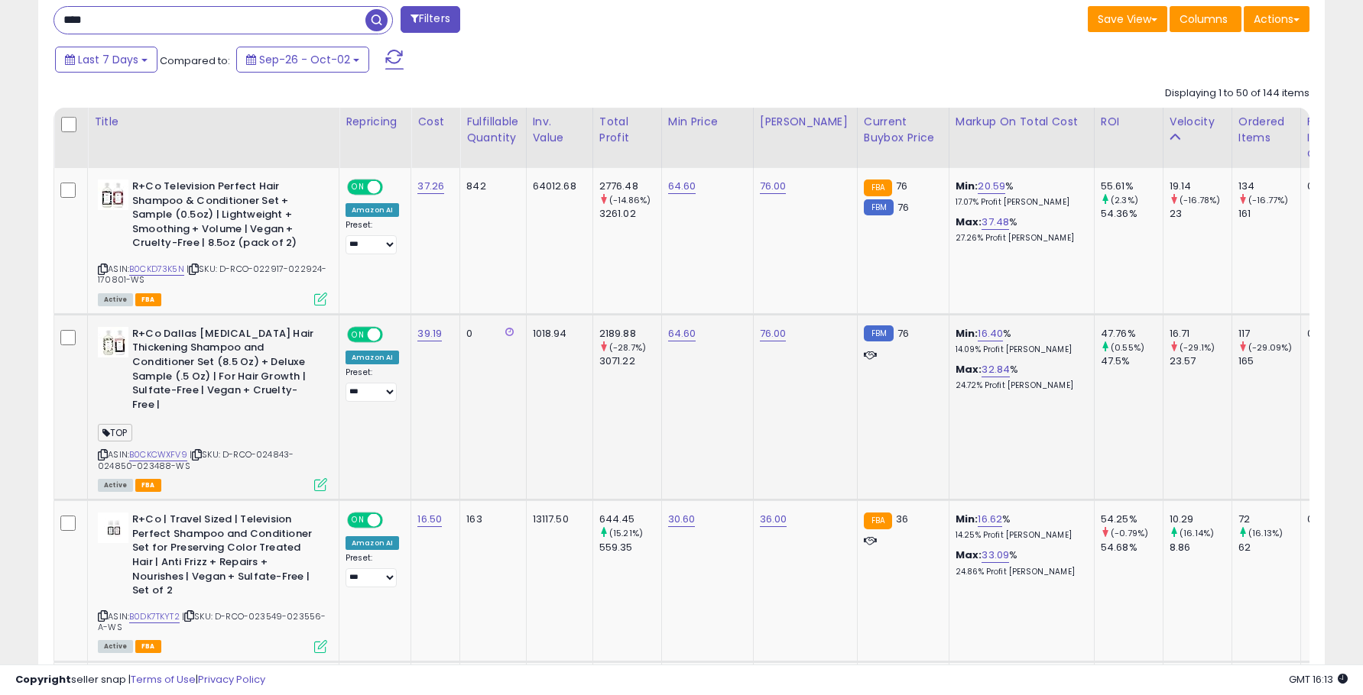
click at [156, 433] on div "ASIN: B0CKCWXFV9 | SKU: D-RCO-024843-024850-023488-WS Active FBA" at bounding box center [212, 408] width 229 height 163
click at [166, 449] on link "B0CKCWXFV9" at bounding box center [158, 455] width 58 height 13
